Goal: Connect with others: Connect with others

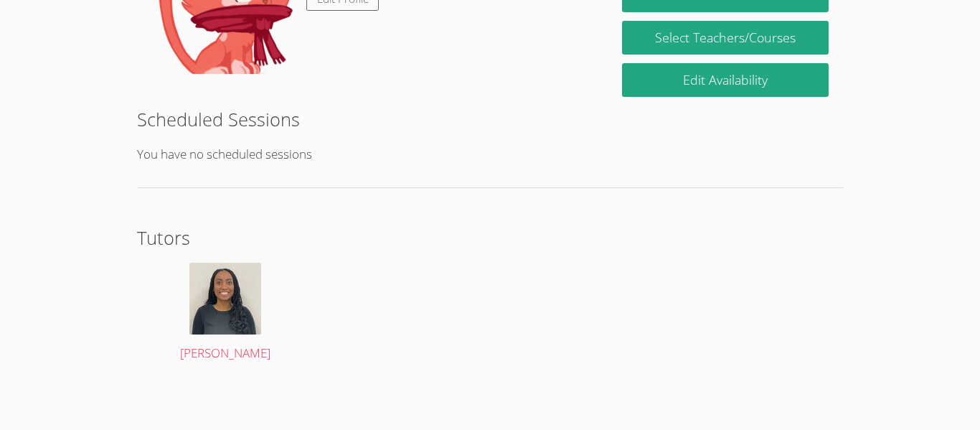
scroll to position [206, 0]
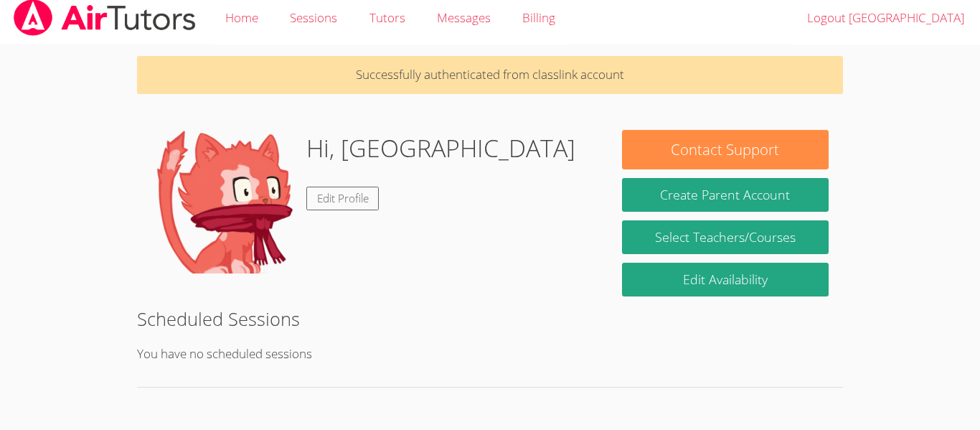
scroll to position [207, 0]
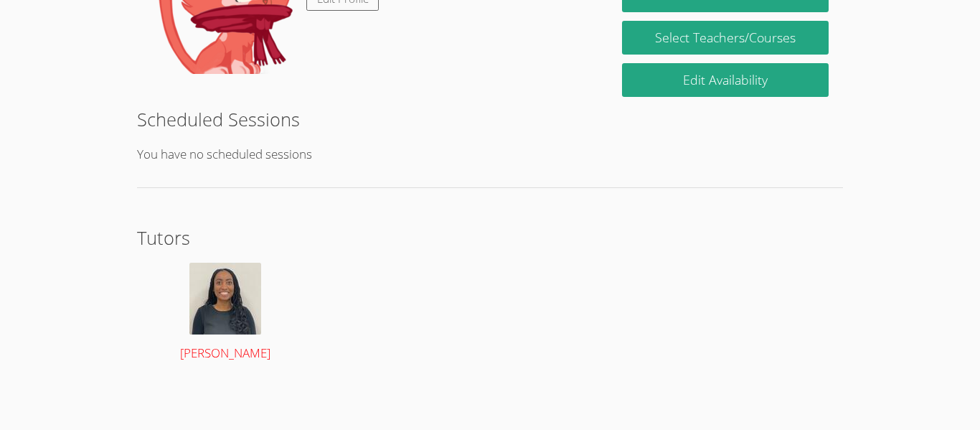
click at [184, 280] on div at bounding box center [225, 299] width 149 height 72
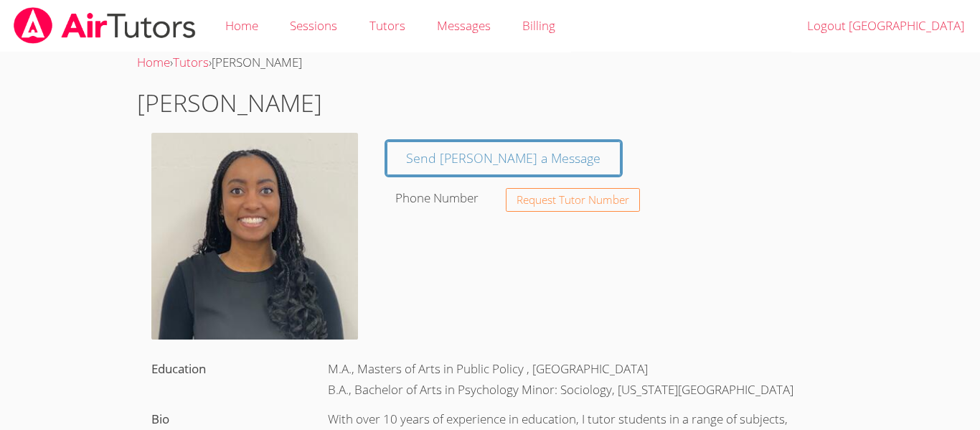
click at [433, 177] on div "Send Christina a Message Phone Number Request Tutor Number" at bounding box center [607, 174] width 471 height 83
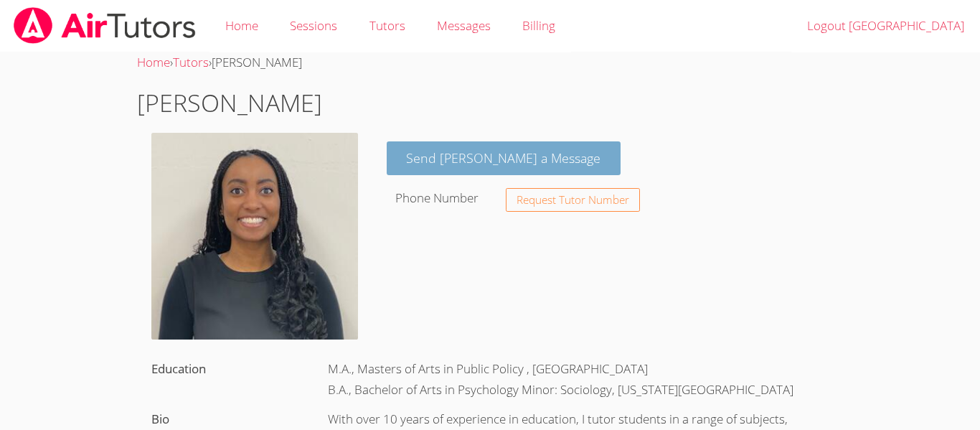
click at [430, 167] on link "Send Christina a Message" at bounding box center [504, 158] width 235 height 34
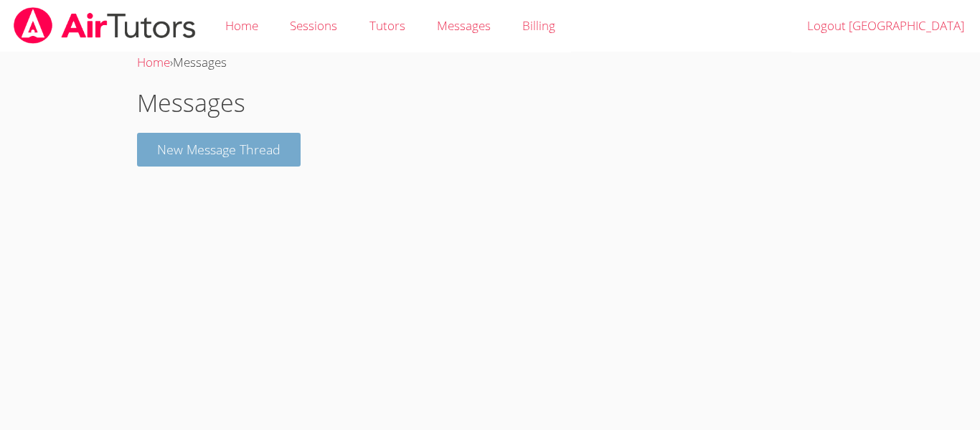
click at [274, 146] on button "New Message Thread" at bounding box center [219, 150] width 164 height 34
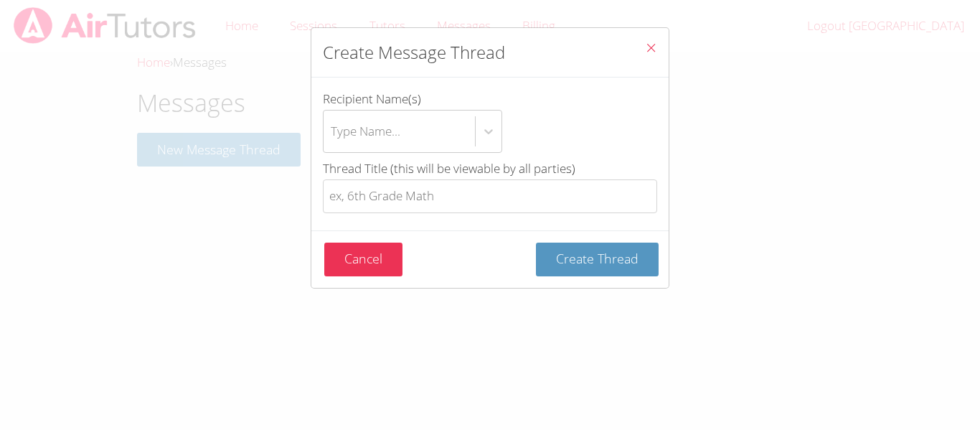
click at [636, 44] on button "Close" at bounding box center [651, 50] width 35 height 44
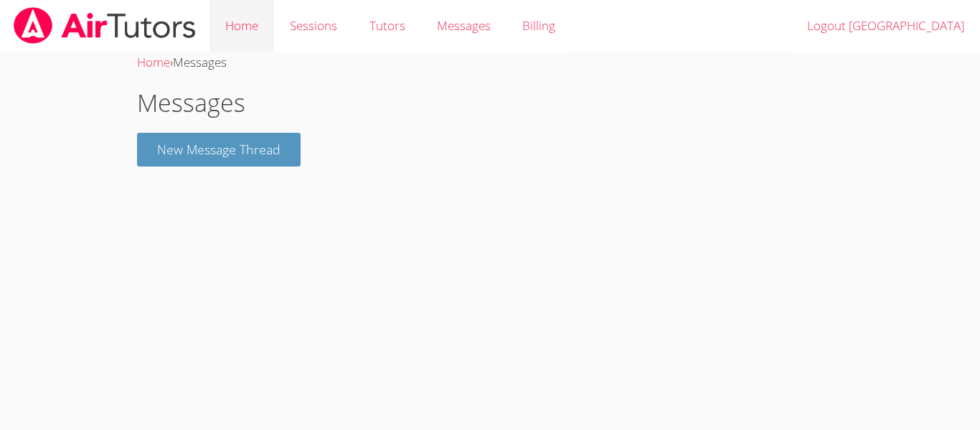
click at [232, 23] on link "Home" at bounding box center [242, 26] width 65 height 52
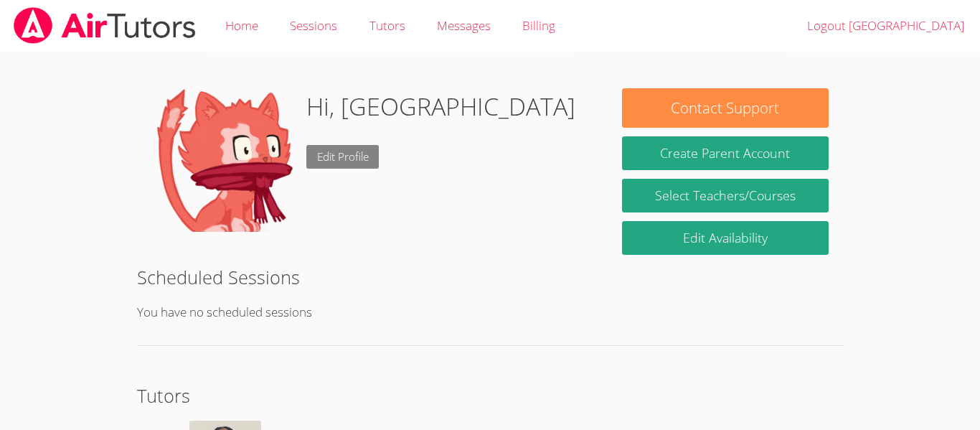
scroll to position [158, 0]
